Goal: Navigation & Orientation: Find specific page/section

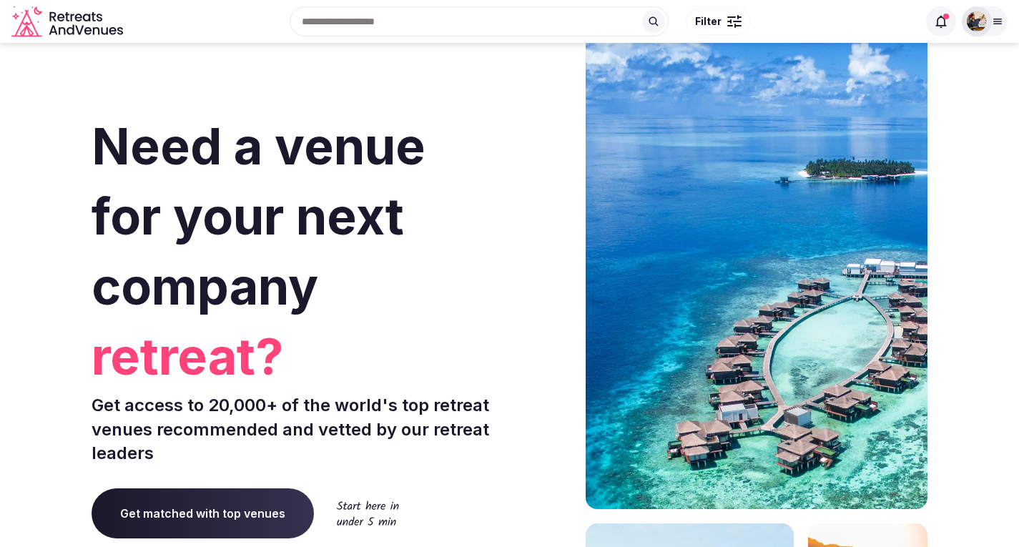
click at [991, 16] on div at bounding box center [984, 21] width 46 height 30
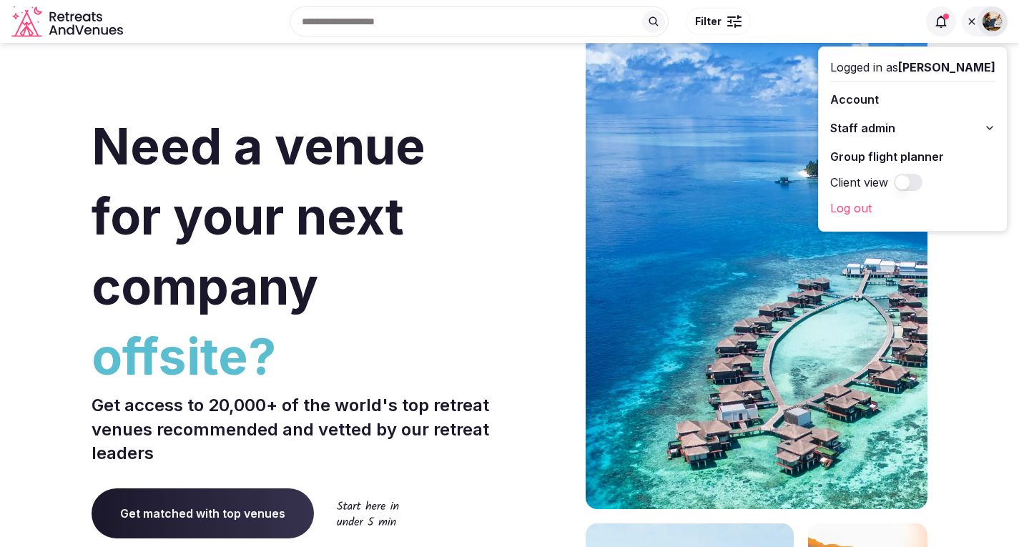
click at [993, 125] on icon at bounding box center [989, 127] width 11 height 11
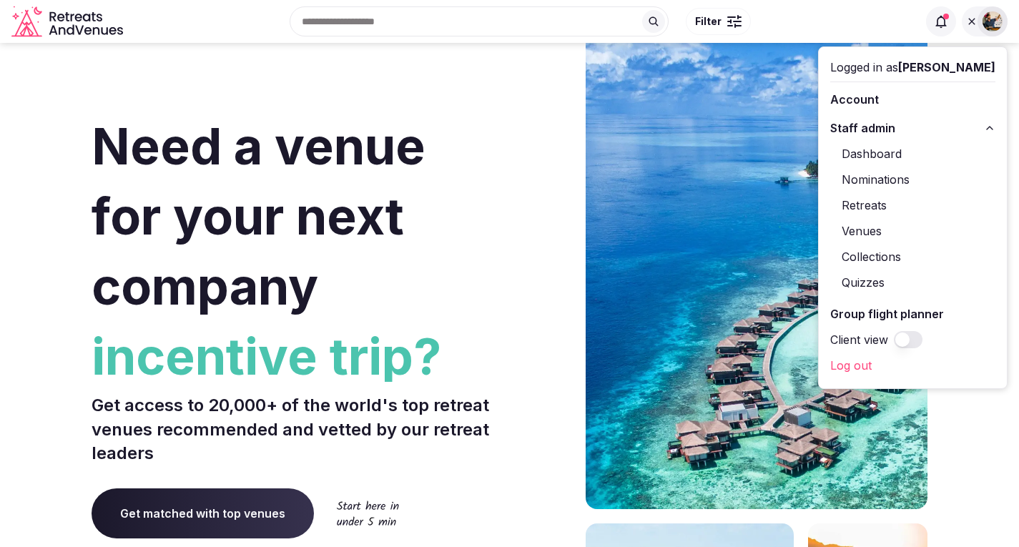
click at [891, 224] on link "Venues" at bounding box center [912, 230] width 165 height 23
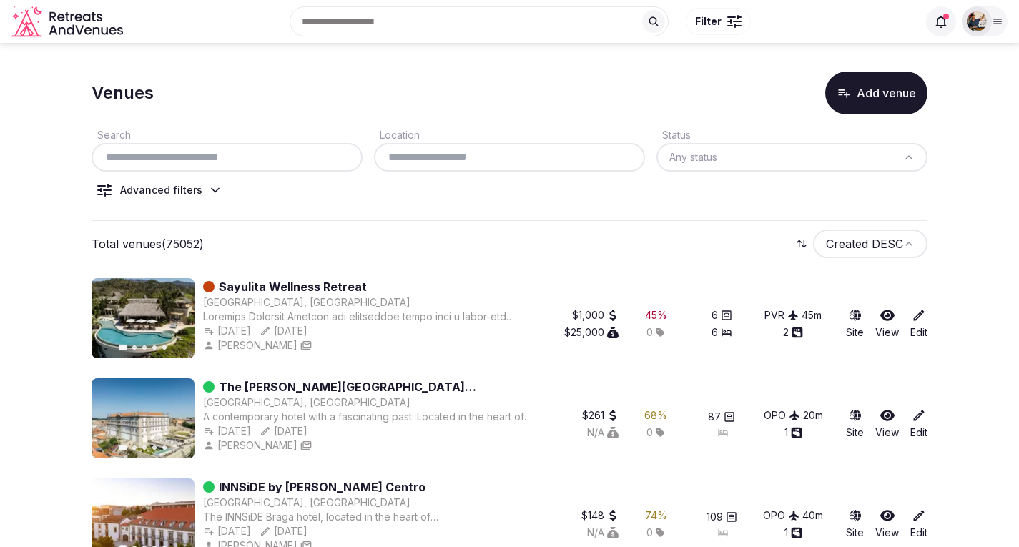
click at [183, 158] on input "text" at bounding box center [226, 157] width 259 height 17
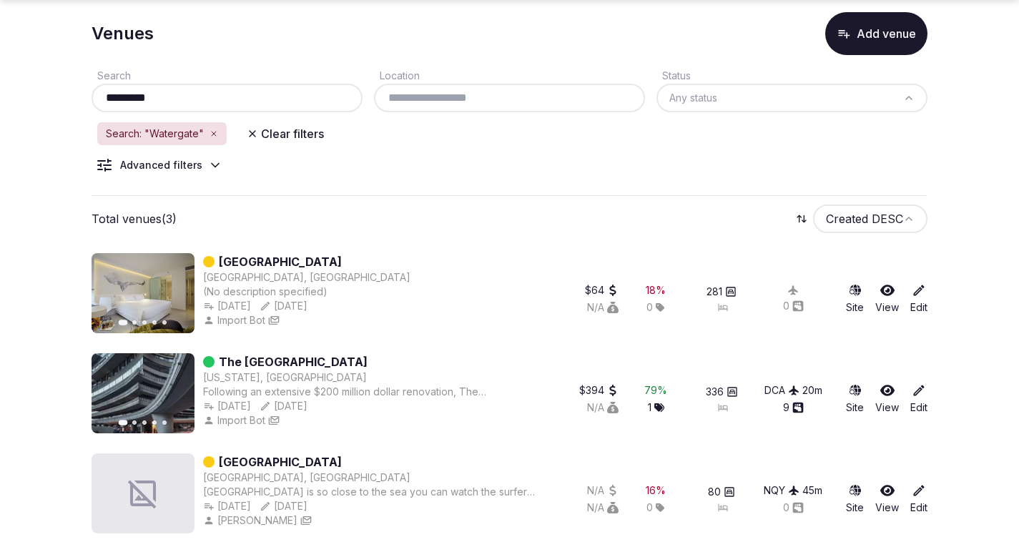
scroll to position [69, 0]
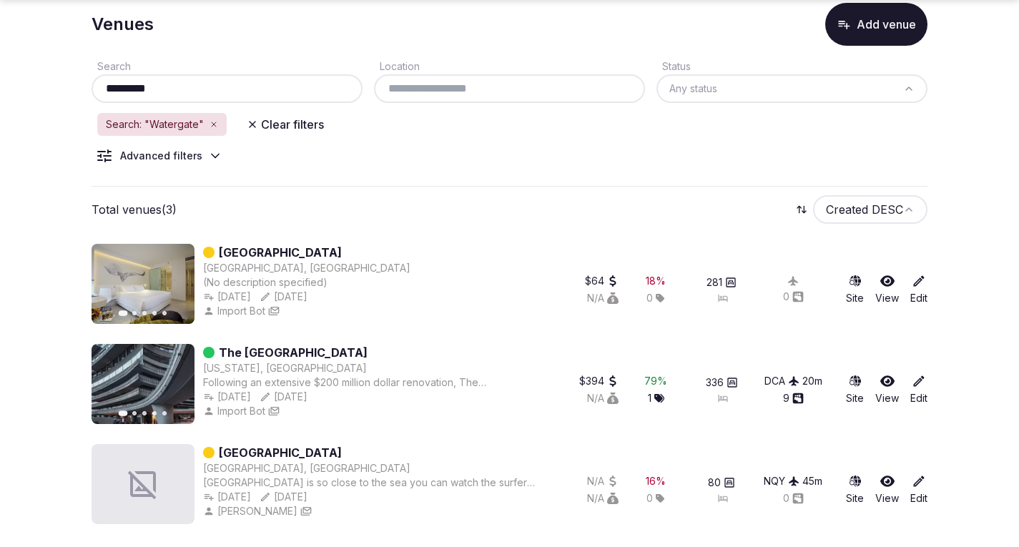
type input "*********"
click at [242, 352] on link "The [GEOGRAPHIC_DATA]" at bounding box center [293, 352] width 149 height 17
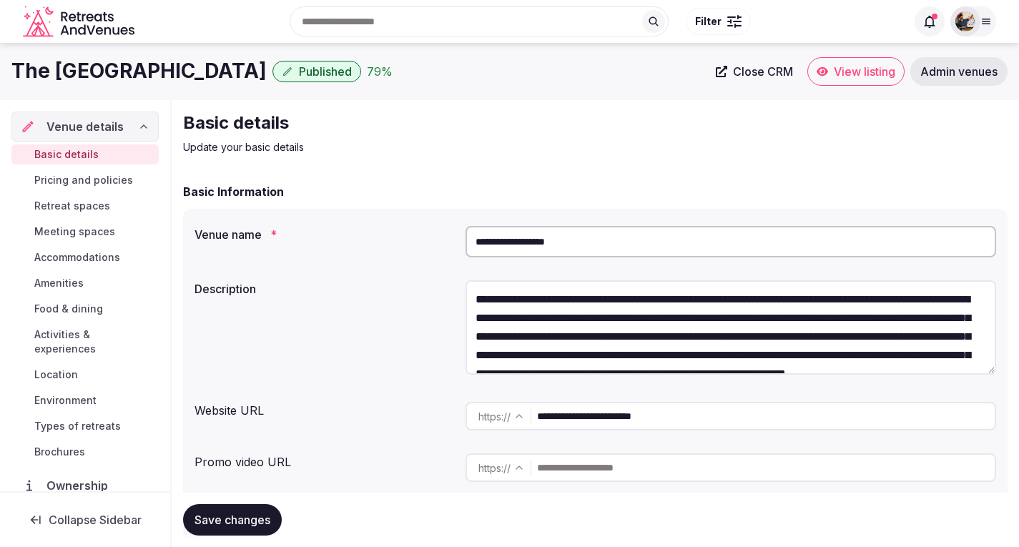
click at [861, 74] on span "View listing" at bounding box center [863, 71] width 61 height 14
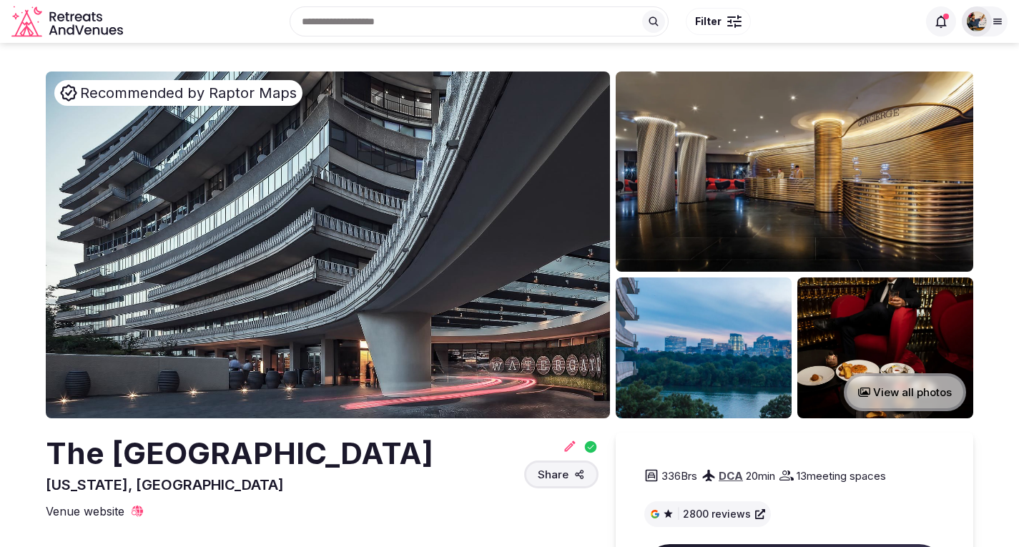
click at [303, 247] on img at bounding box center [328, 244] width 564 height 347
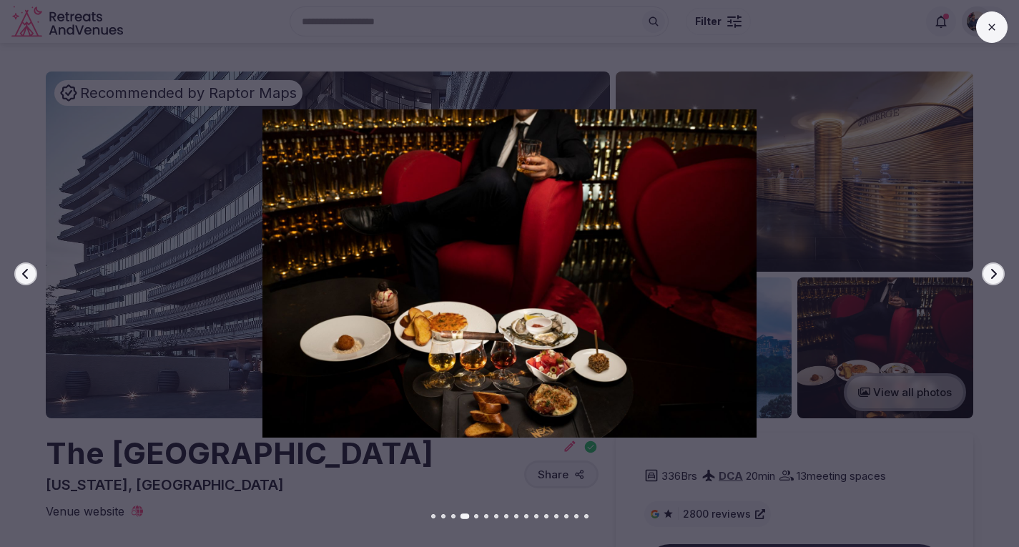
click at [410, 144] on img at bounding box center [509, 273] width 713 height 328
click at [369, 61] on div "Previous slide Next slide" at bounding box center [509, 273] width 1019 height 547
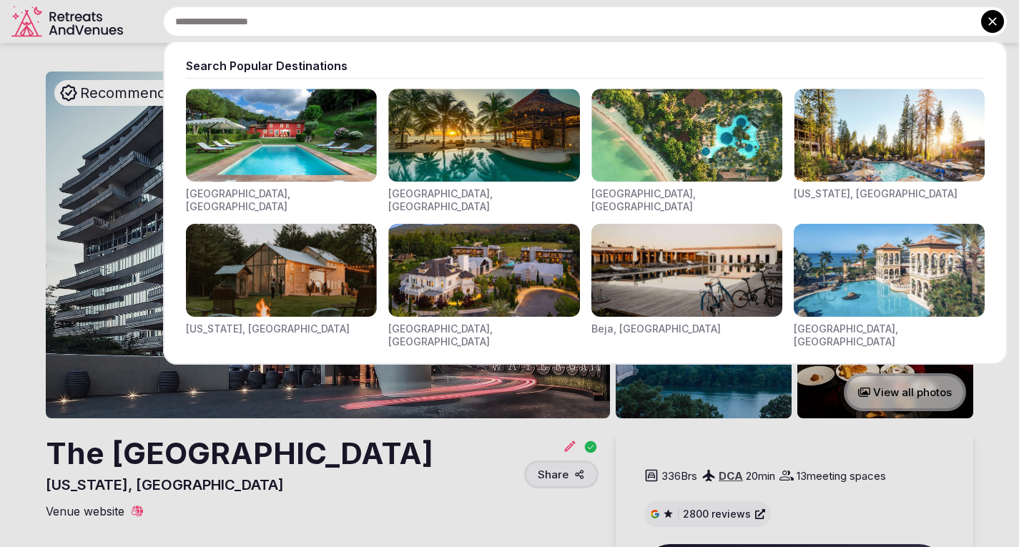
click at [332, 21] on div "Search Popular Destinations Toscana, Italy Riviera Maya, Mexico Indonesia, Bali…" at bounding box center [568, 21] width 878 height 30
click at [993, 19] on icon at bounding box center [992, 21] width 9 height 9
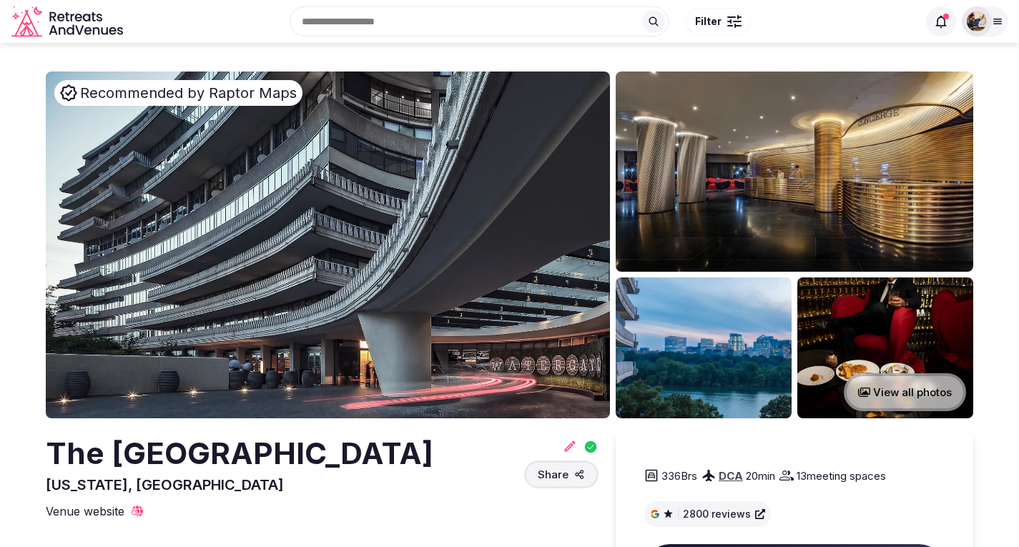
click at [725, 24] on button "Filter" at bounding box center [717, 21] width 65 height 27
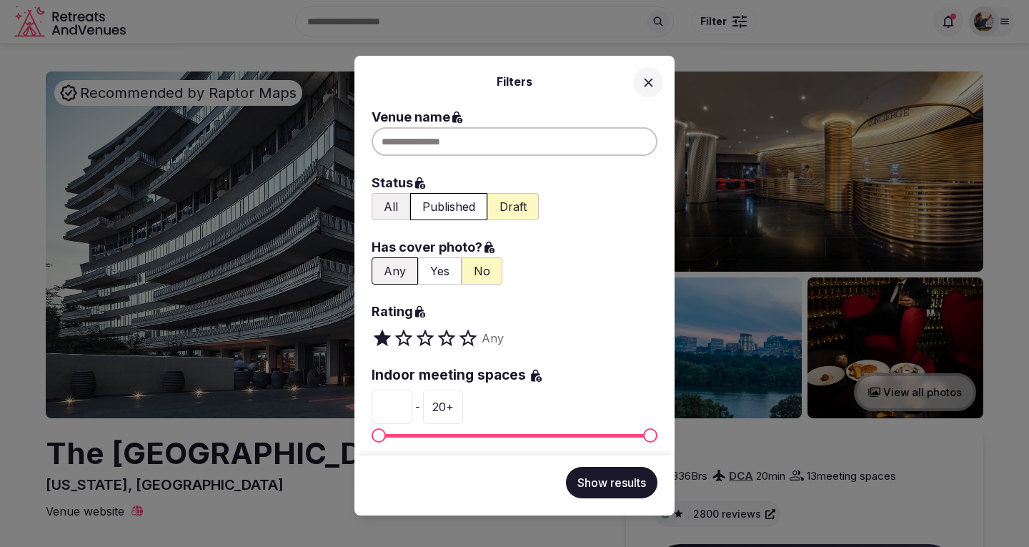
click at [416, 144] on div at bounding box center [515, 141] width 286 height 29
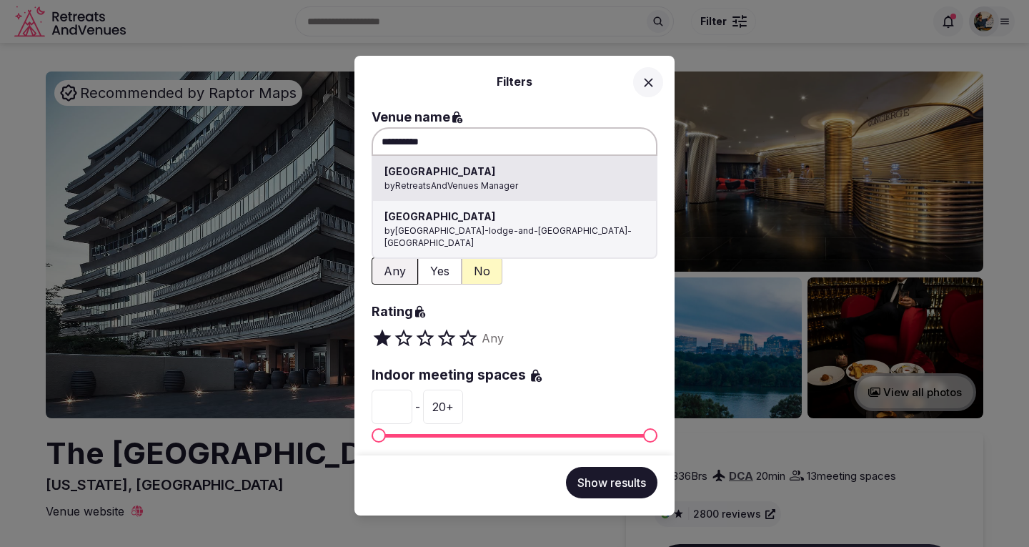
type input "**********"
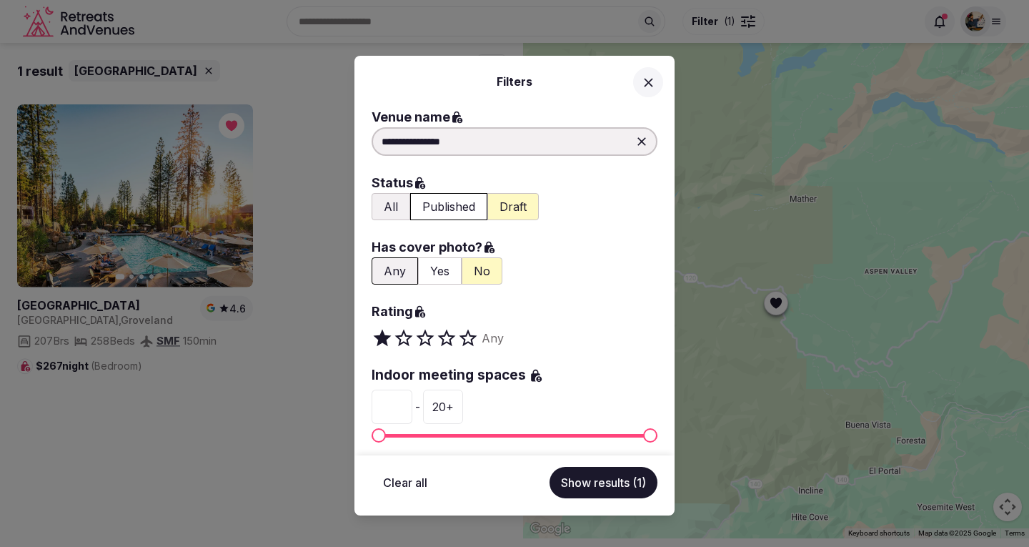
click at [592, 488] on button "Show results (1)" at bounding box center [604, 482] width 108 height 31
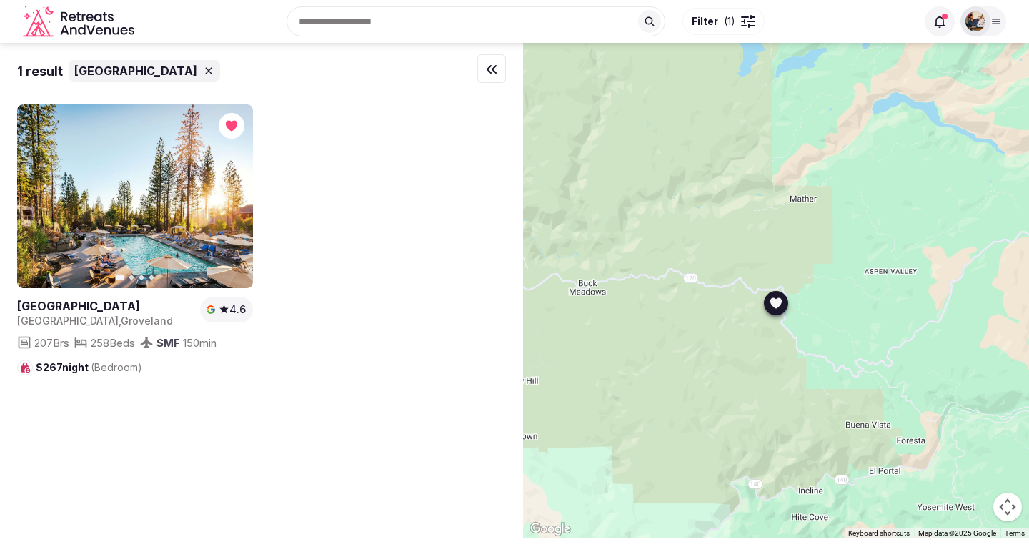
click at [126, 260] on link at bounding box center [135, 196] width 236 height 184
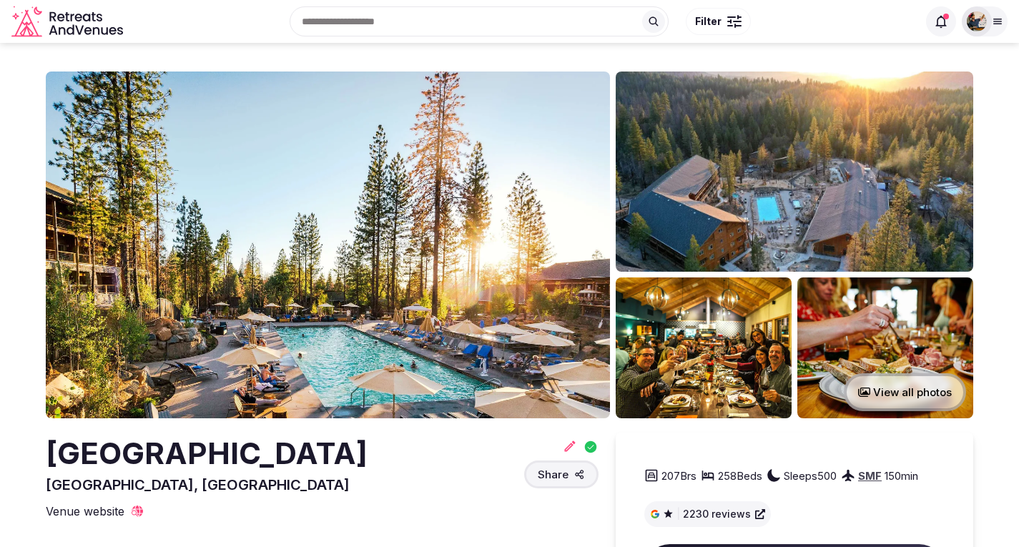
click at [270, 249] on img at bounding box center [328, 244] width 564 height 347
